Goal: Transaction & Acquisition: Download file/media

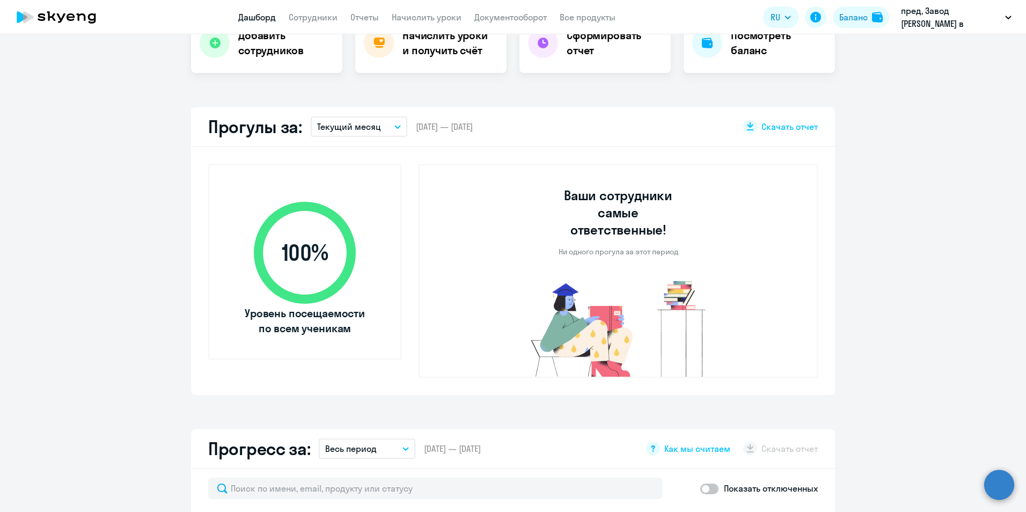
select select "30"
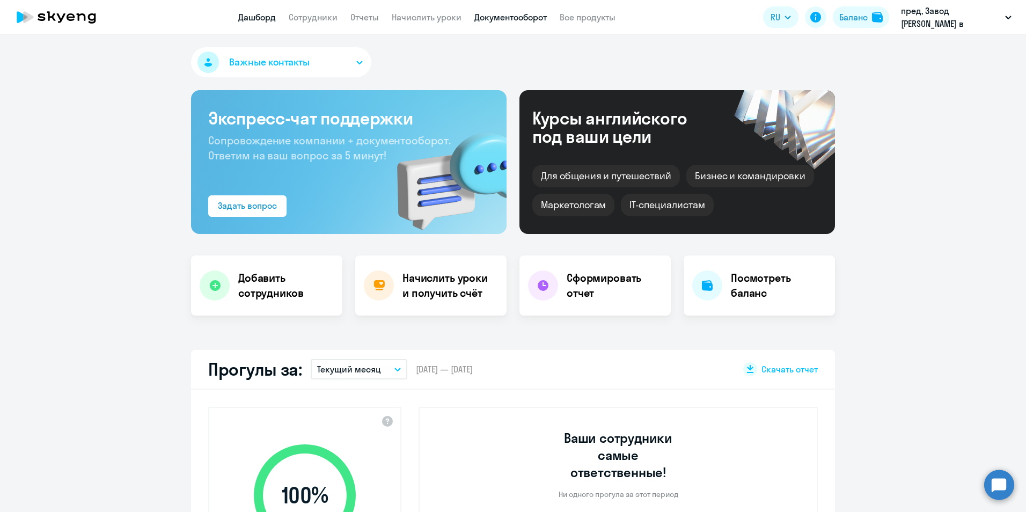
click at [517, 19] on link "Документооборот" at bounding box center [510, 17] width 72 height 11
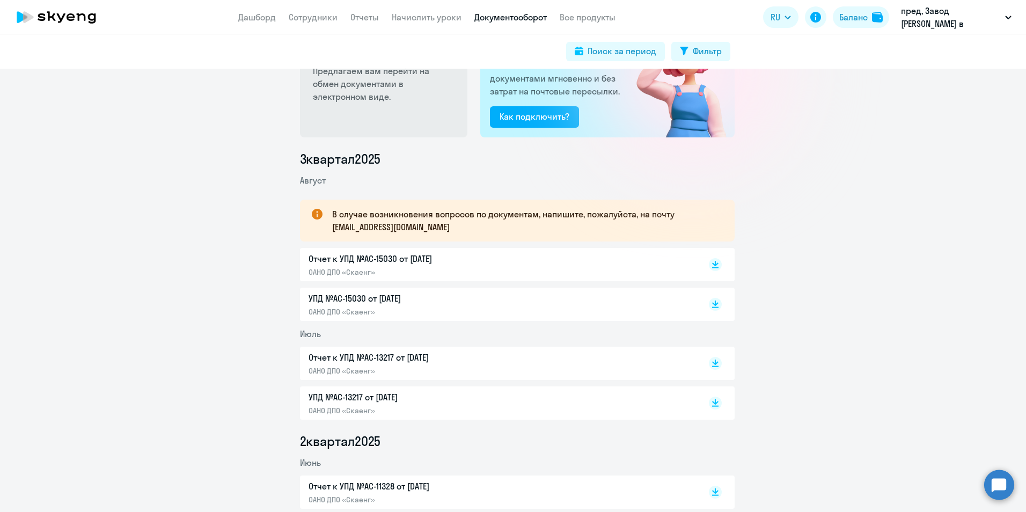
scroll to position [161, 0]
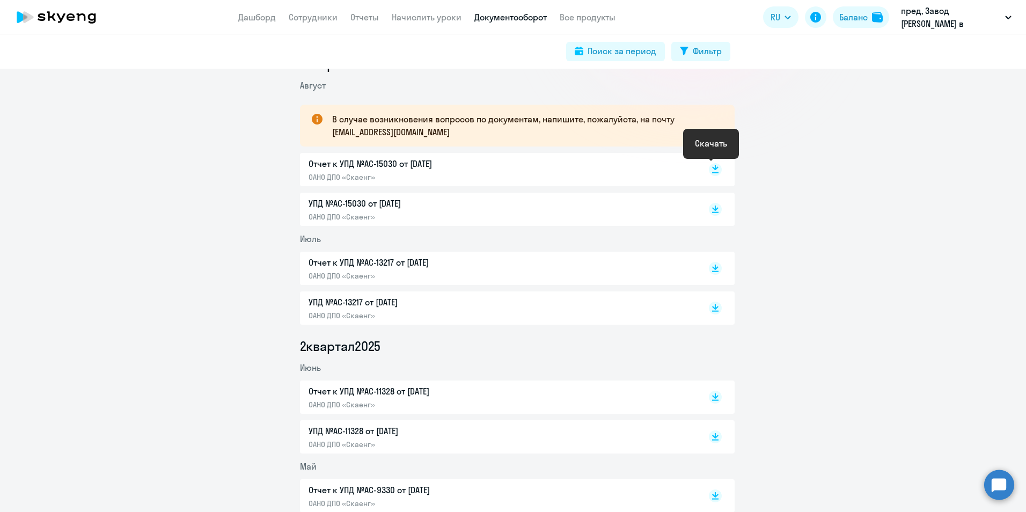
click at [712, 166] on icon at bounding box center [715, 167] width 6 height 5
click at [713, 211] on icon at bounding box center [715, 209] width 13 height 13
